Goal: Transaction & Acquisition: Download file/media

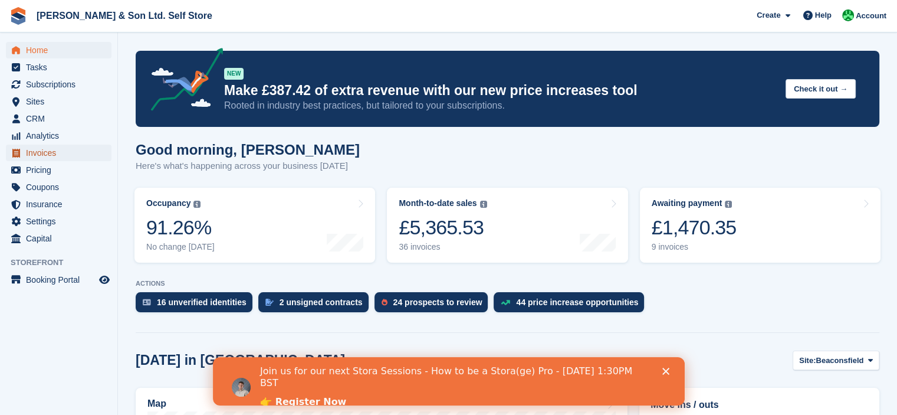
click at [54, 157] on span "Invoices" at bounding box center [61, 152] width 71 height 17
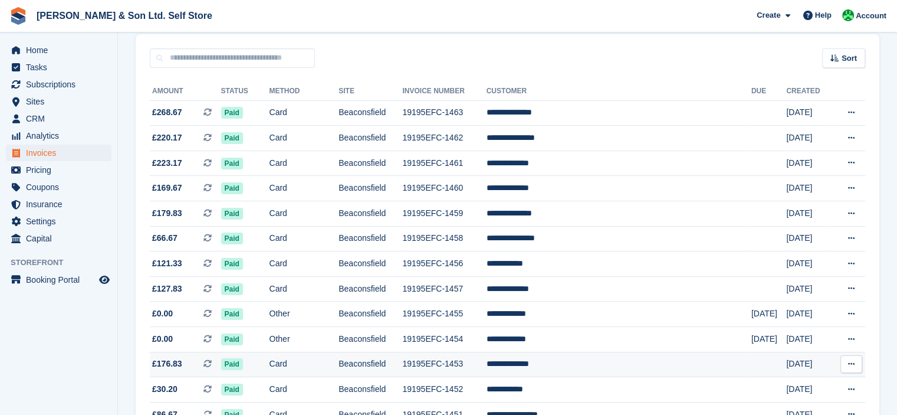
scroll to position [118, 0]
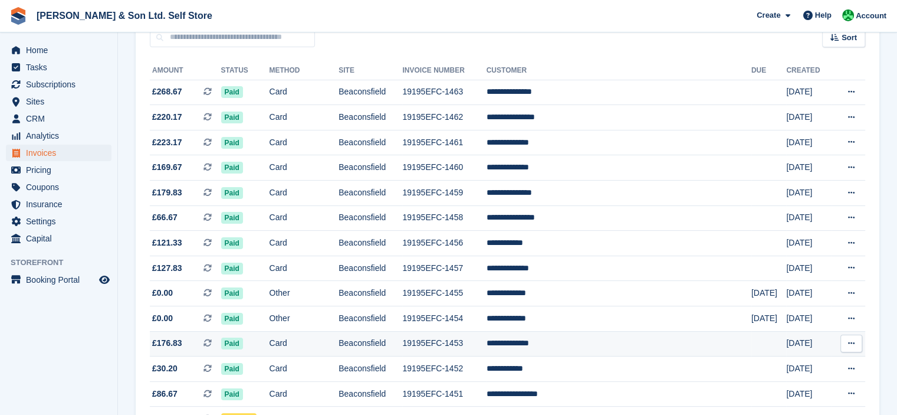
click at [850, 342] on icon at bounding box center [851, 343] width 6 height 8
click at [784, 370] on p "Download PDF" at bounding box center [805, 366] width 103 height 15
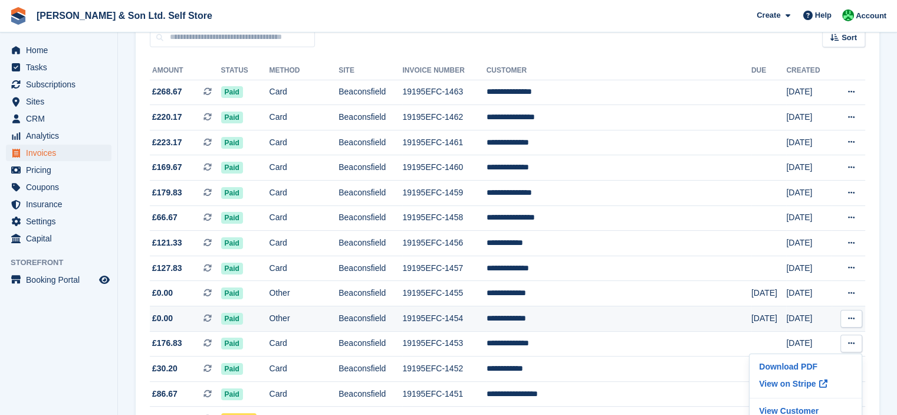
click at [853, 319] on icon at bounding box center [851, 318] width 6 height 8
click at [811, 342] on p "Download PDF" at bounding box center [805, 341] width 103 height 15
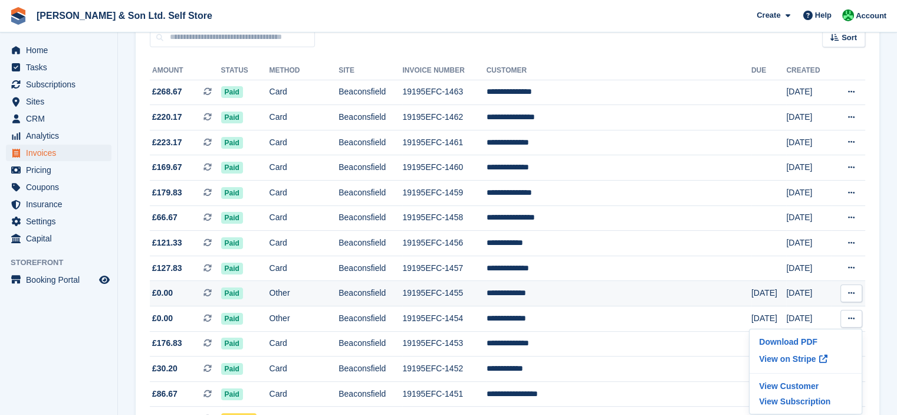
click at [856, 294] on button at bounding box center [851, 293] width 22 height 18
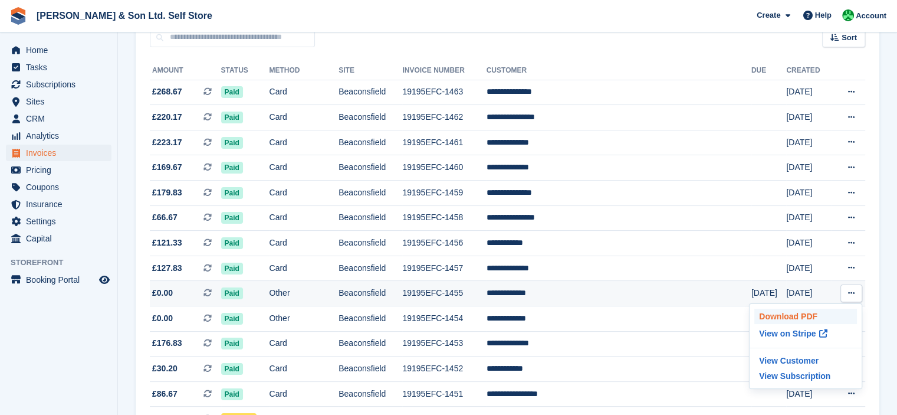
click at [830, 312] on p "Download PDF" at bounding box center [805, 315] width 103 height 15
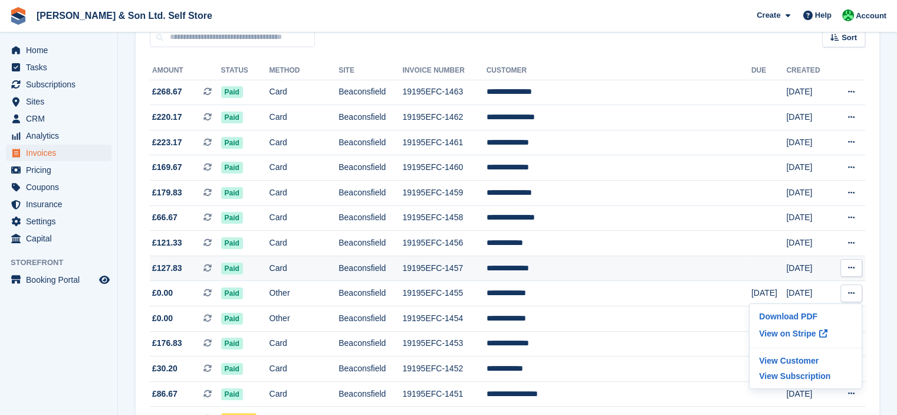
click at [856, 266] on button at bounding box center [851, 268] width 22 height 18
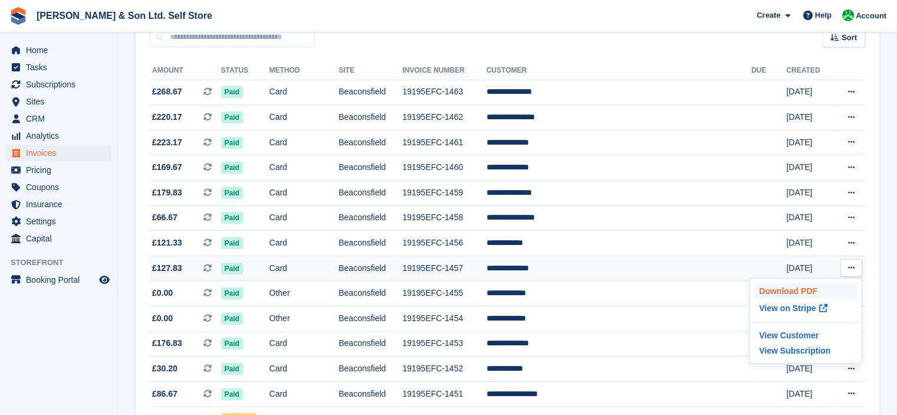
click at [823, 294] on p "Download PDF" at bounding box center [805, 290] width 103 height 15
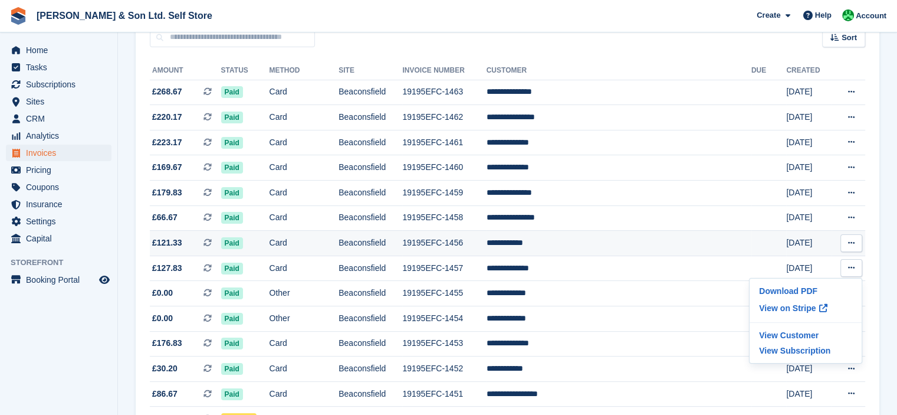
click at [850, 248] on button at bounding box center [851, 243] width 22 height 18
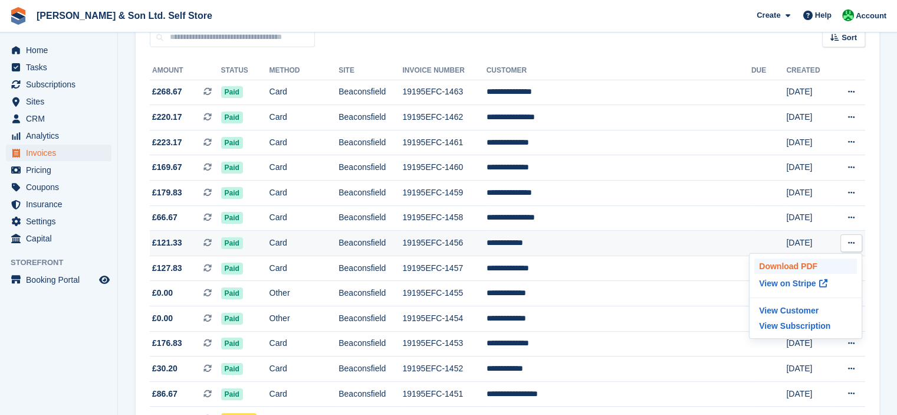
click at [851, 266] on p "Download PDF" at bounding box center [805, 265] width 103 height 15
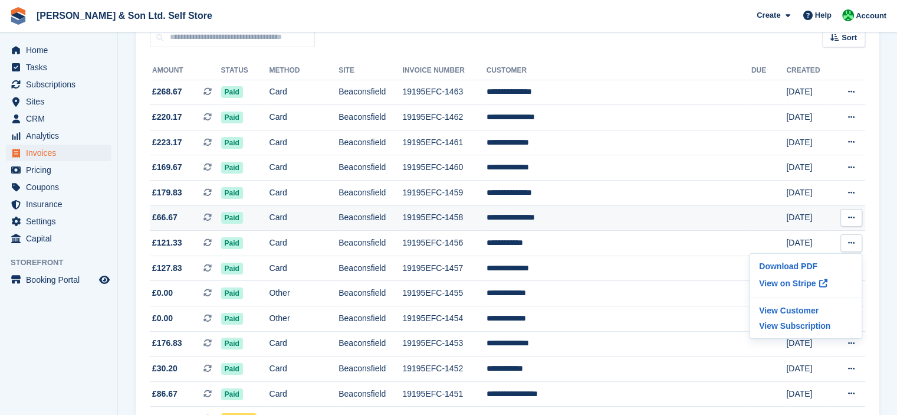
click at [857, 218] on button at bounding box center [851, 218] width 22 height 18
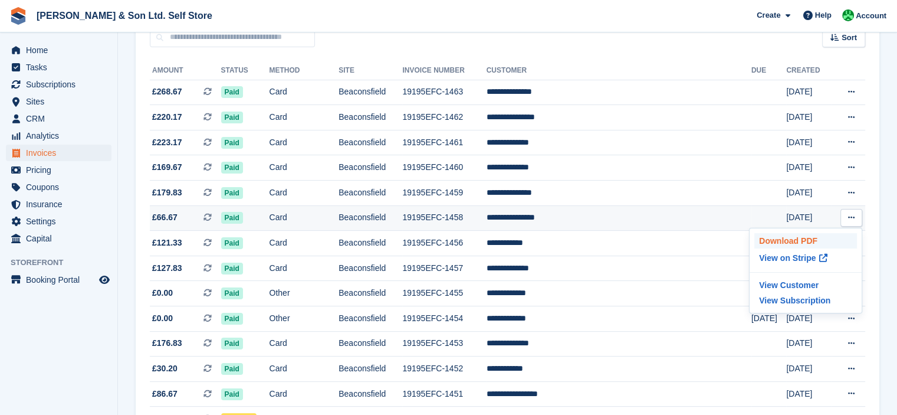
click at [840, 236] on p "Download PDF" at bounding box center [805, 240] width 103 height 15
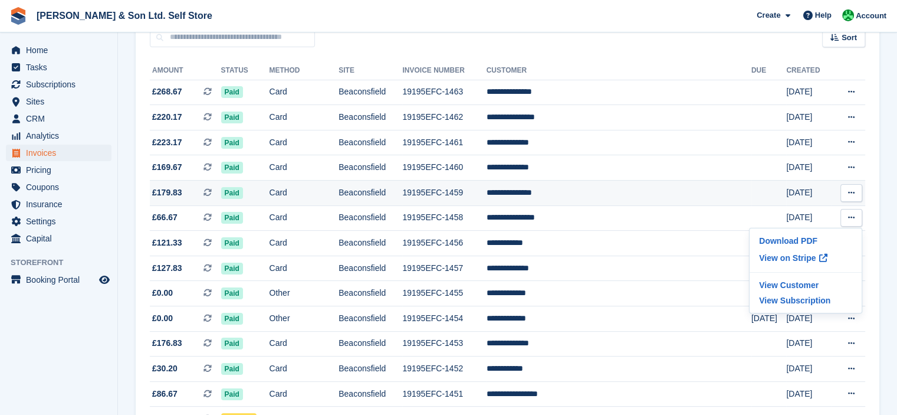
click at [856, 189] on button at bounding box center [851, 193] width 22 height 18
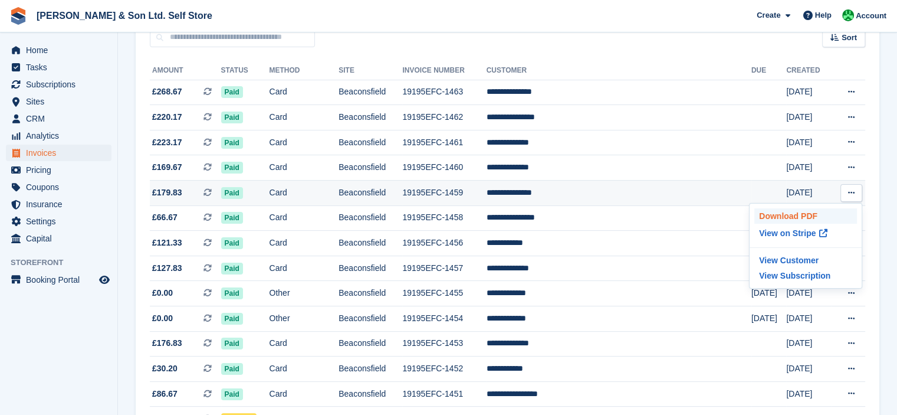
click at [842, 212] on p "Download PDF" at bounding box center [805, 215] width 103 height 15
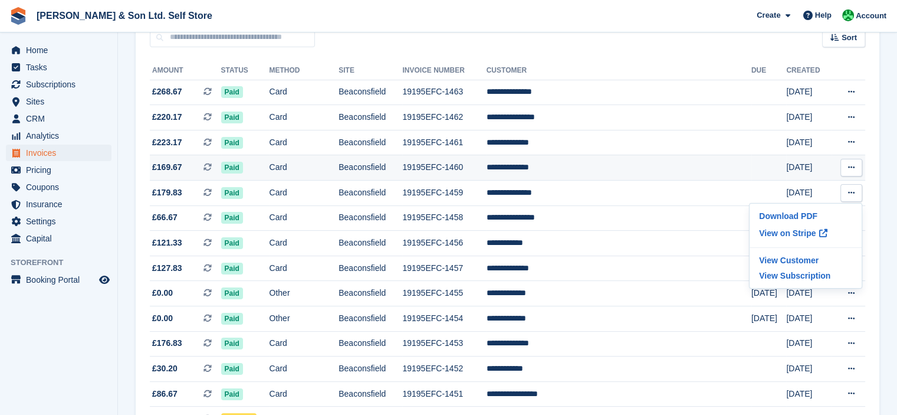
click at [849, 171] on icon at bounding box center [851, 167] width 6 height 8
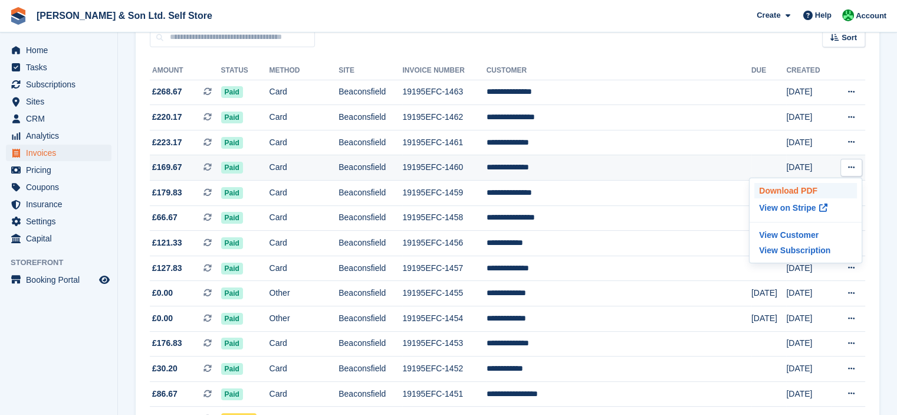
click at [836, 190] on p "Download PDF" at bounding box center [805, 190] width 103 height 15
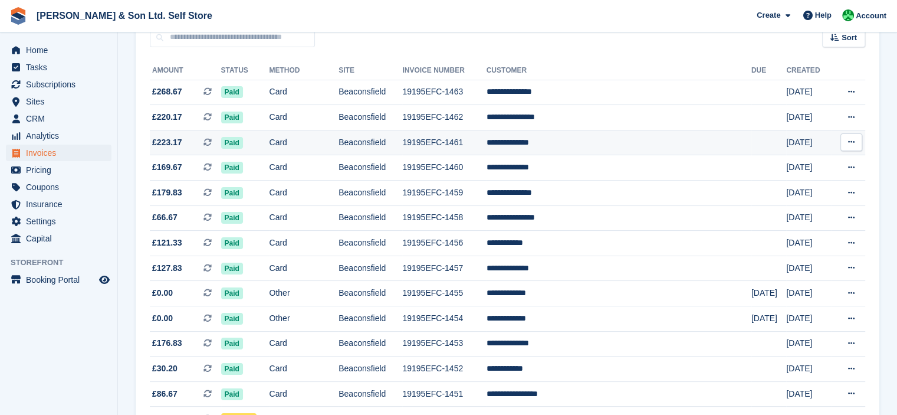
click at [854, 143] on icon at bounding box center [851, 142] width 6 height 8
click at [843, 160] on p "Download PDF" at bounding box center [805, 164] width 103 height 15
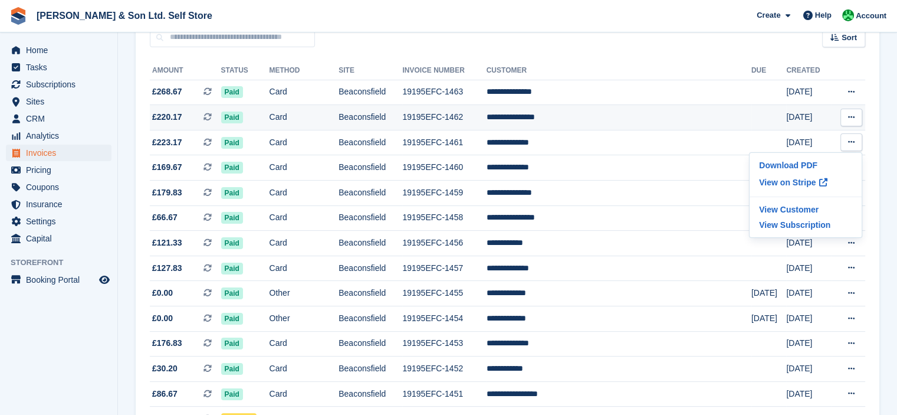
click at [855, 122] on button at bounding box center [851, 118] width 22 height 18
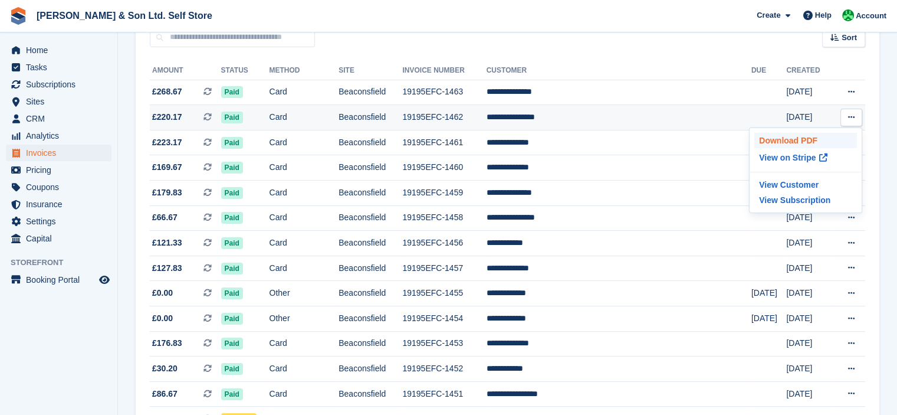
click at [842, 143] on p "Download PDF" at bounding box center [805, 140] width 103 height 15
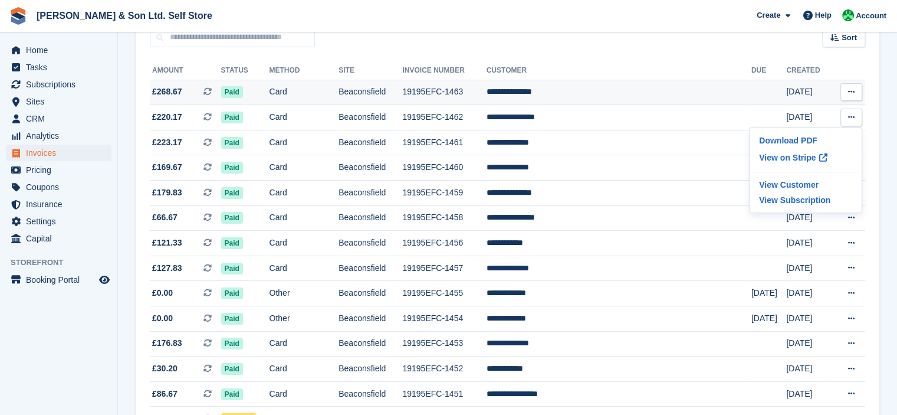
click at [853, 91] on icon at bounding box center [851, 92] width 6 height 8
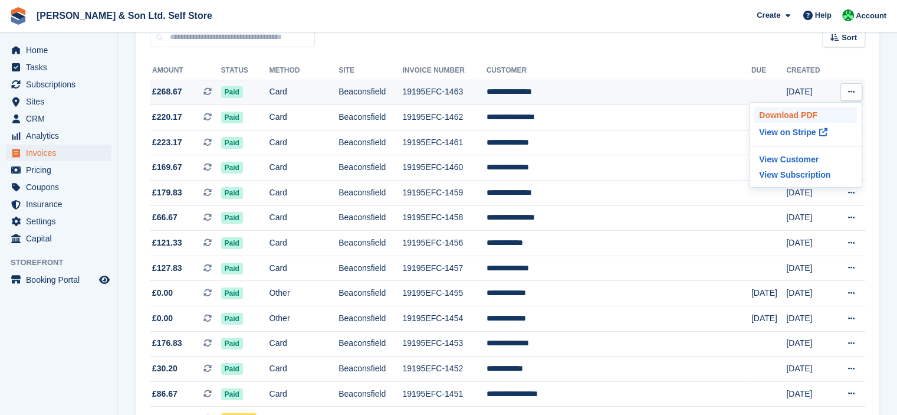
click at [845, 112] on p "Download PDF" at bounding box center [805, 114] width 103 height 15
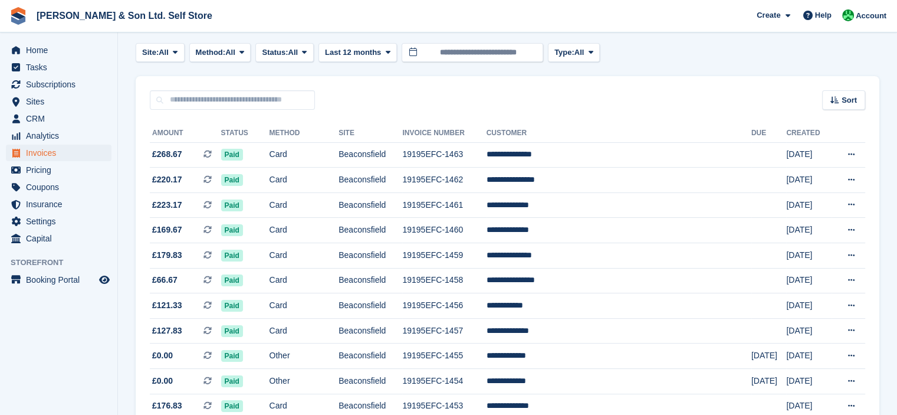
scroll to position [0, 0]
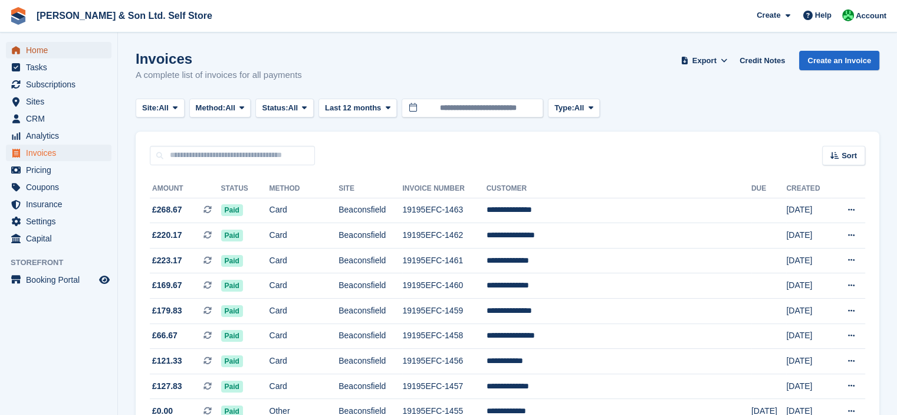
click at [57, 49] on span "Home" at bounding box center [61, 50] width 71 height 17
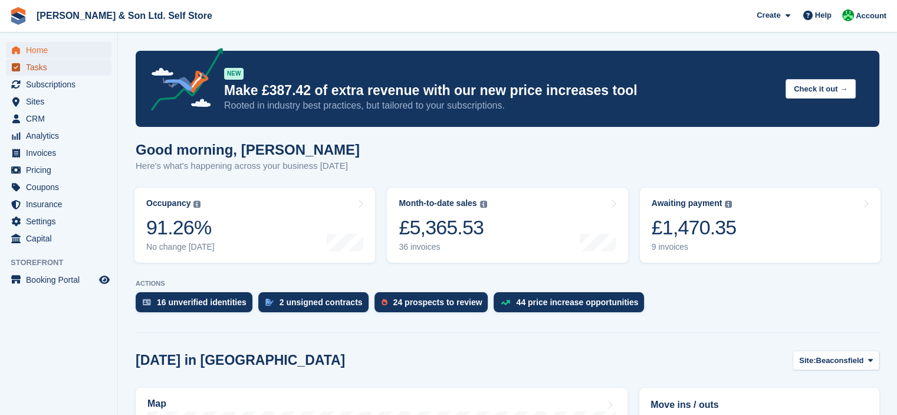
click at [61, 66] on span "Tasks" at bounding box center [61, 67] width 71 height 17
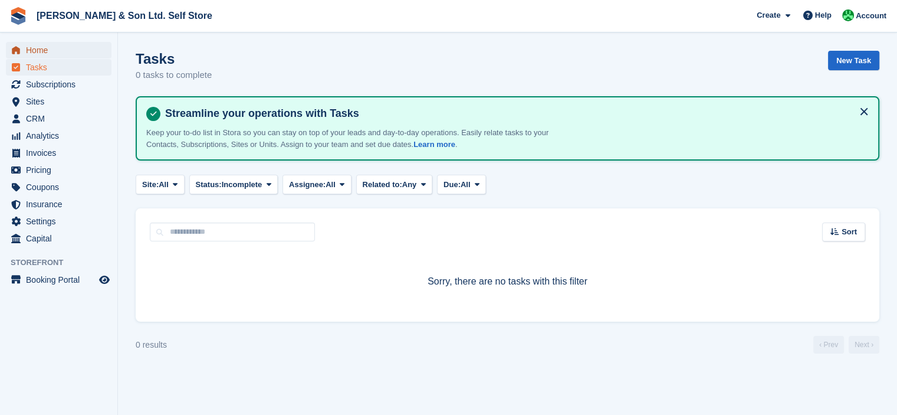
click at [51, 51] on span "Home" at bounding box center [61, 50] width 71 height 17
